Goal: Obtain resource: Download file/media

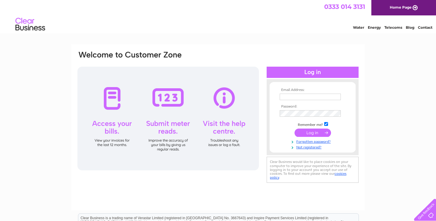
type input "[EMAIL_ADDRESS][DOMAIN_NAME]"
click at [319, 136] on input "submit" at bounding box center [313, 133] width 36 height 8
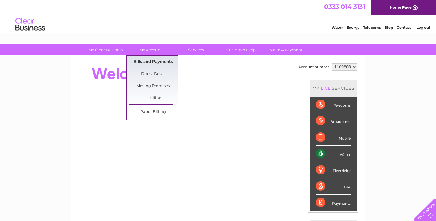
click at [153, 59] on link "Bills and Payments" at bounding box center [153, 62] width 49 height 12
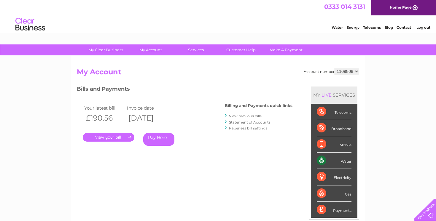
click at [125, 136] on link "." at bounding box center [109, 137] width 52 height 9
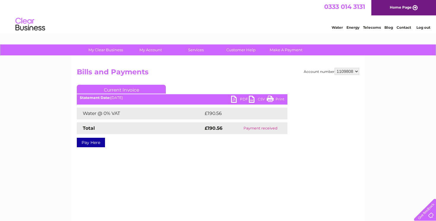
click at [236, 98] on link "PDF" at bounding box center [240, 100] width 18 height 9
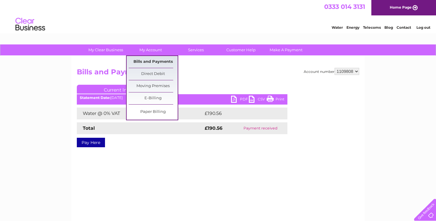
click at [154, 61] on link "Bills and Payments" at bounding box center [153, 62] width 49 height 12
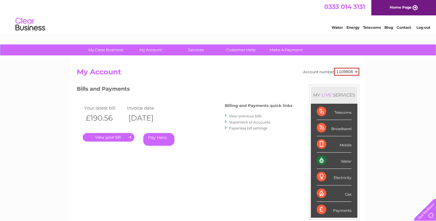
click at [233, 115] on link "View previous bills" at bounding box center [245, 116] width 33 height 4
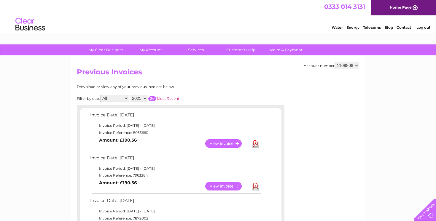
click at [254, 184] on link "Download" at bounding box center [255, 186] width 7 height 9
click at [351, 64] on select "1109808 1144362" at bounding box center [347, 65] width 25 height 7
select select "1144362"
click at [230, 186] on link "View" at bounding box center [227, 186] width 44 height 9
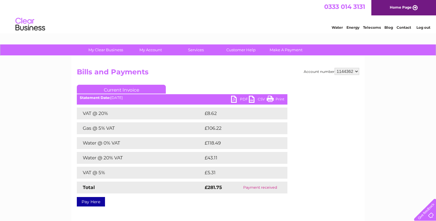
click at [238, 100] on link "PDF" at bounding box center [240, 100] width 18 height 9
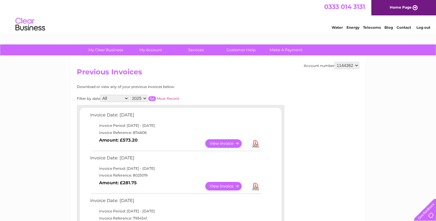
click at [256, 144] on link "Download" at bounding box center [255, 143] width 7 height 9
